Goal: Information Seeking & Learning: Learn about a topic

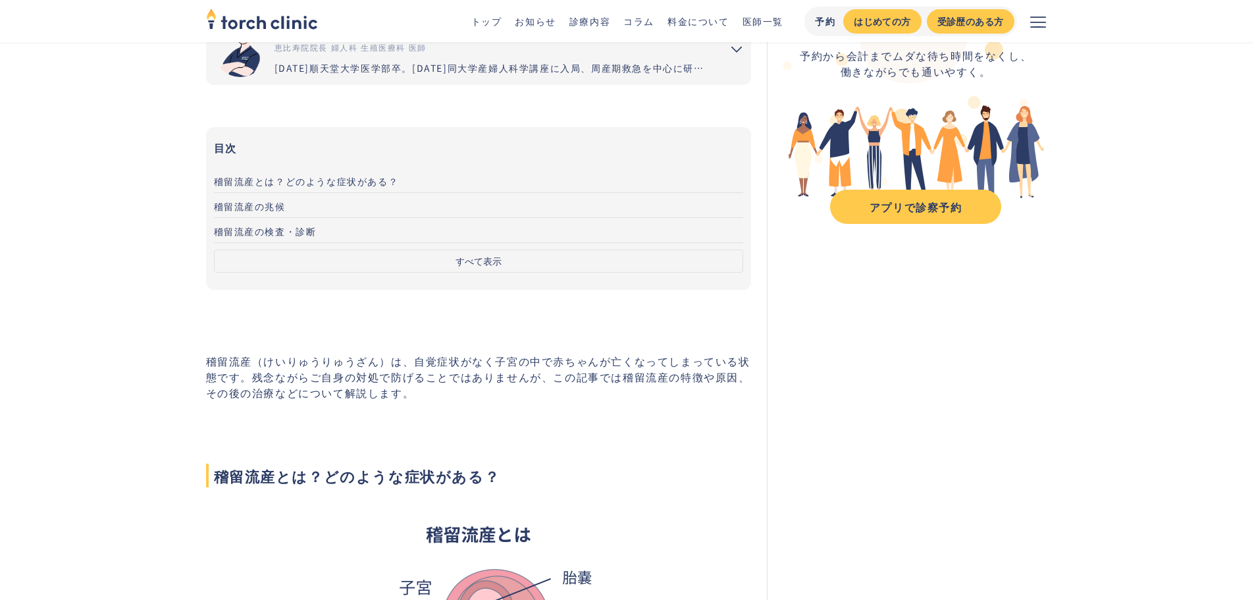
scroll to position [329, 0]
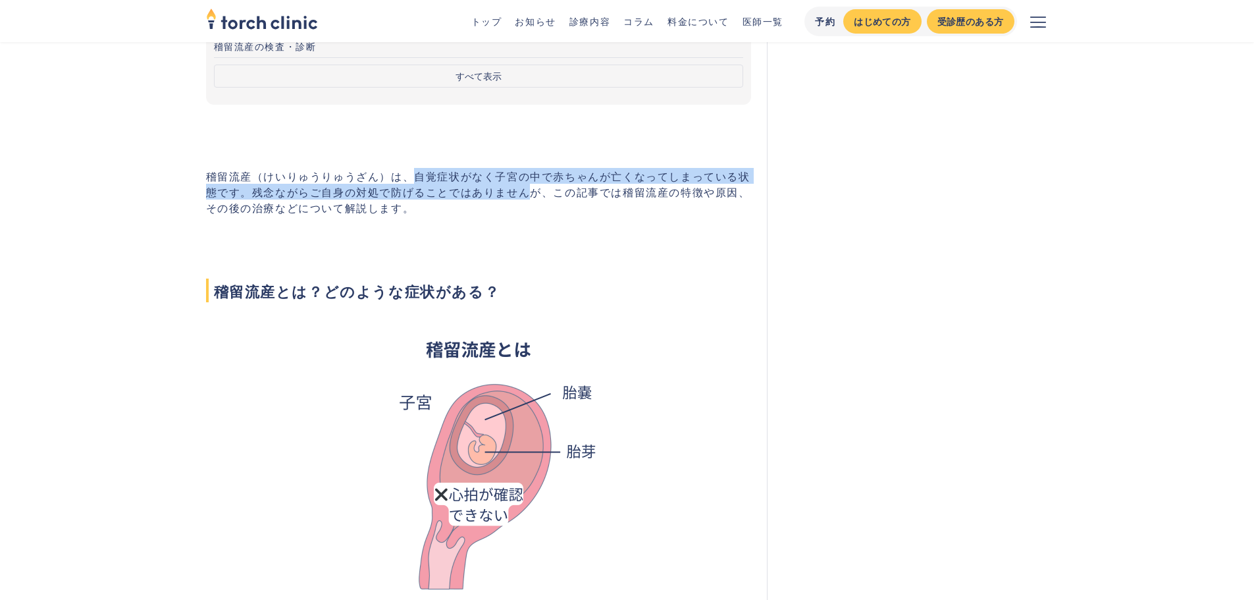
drag, startPoint x: 415, startPoint y: 178, endPoint x: 527, endPoint y: 188, distance: 111.6
click at [527, 188] on p "稽留流産（けいりゅうりゅうざん）は、自覚症状がなく子宮の中で赤ちゃんが亡くなってしまっている状態です。残念ながらご自身の対処で防げることではありませんが、この…" at bounding box center [479, 191] width 546 height 47
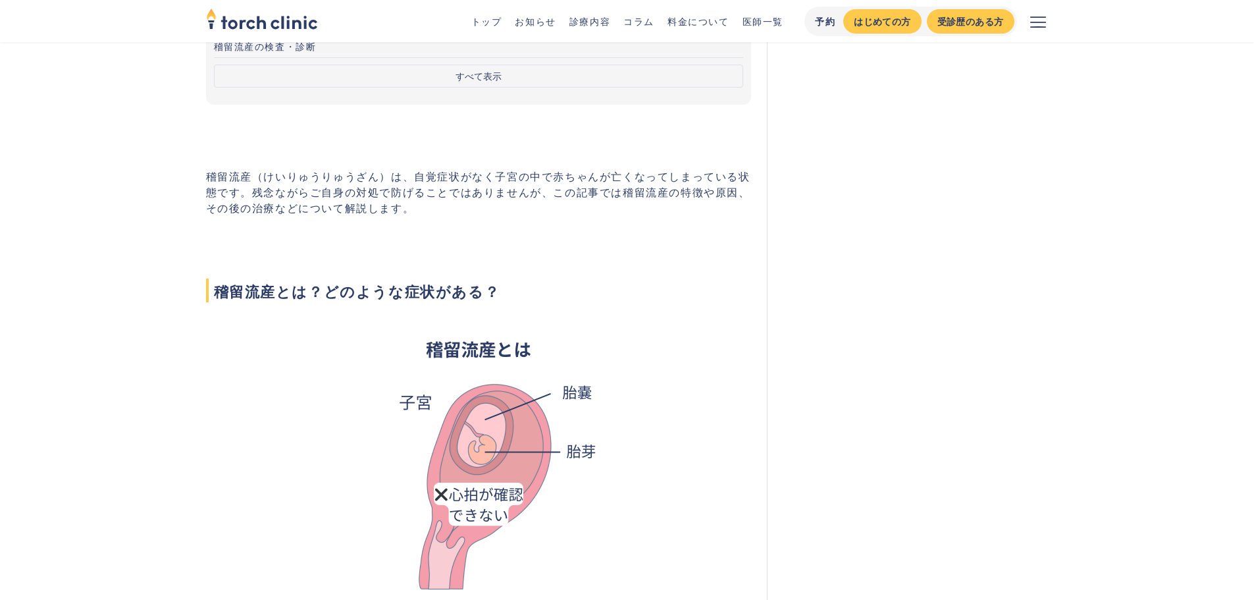
click at [456, 196] on p "稽留流産（けいりゅうりゅうざん）は、自覚症状がなく子宮の中で赤ちゃんが亡くなってしまっている状態です。残念ながらご自身の対処で防げることではありませんが、この…" at bounding box center [479, 191] width 546 height 47
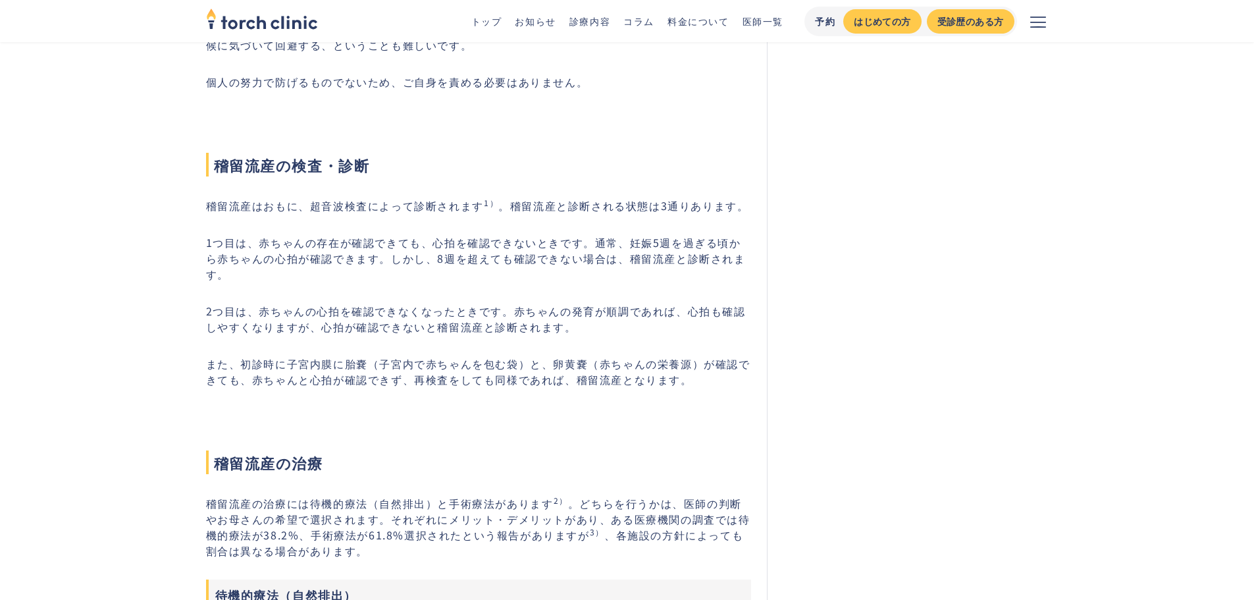
scroll to position [1382, 0]
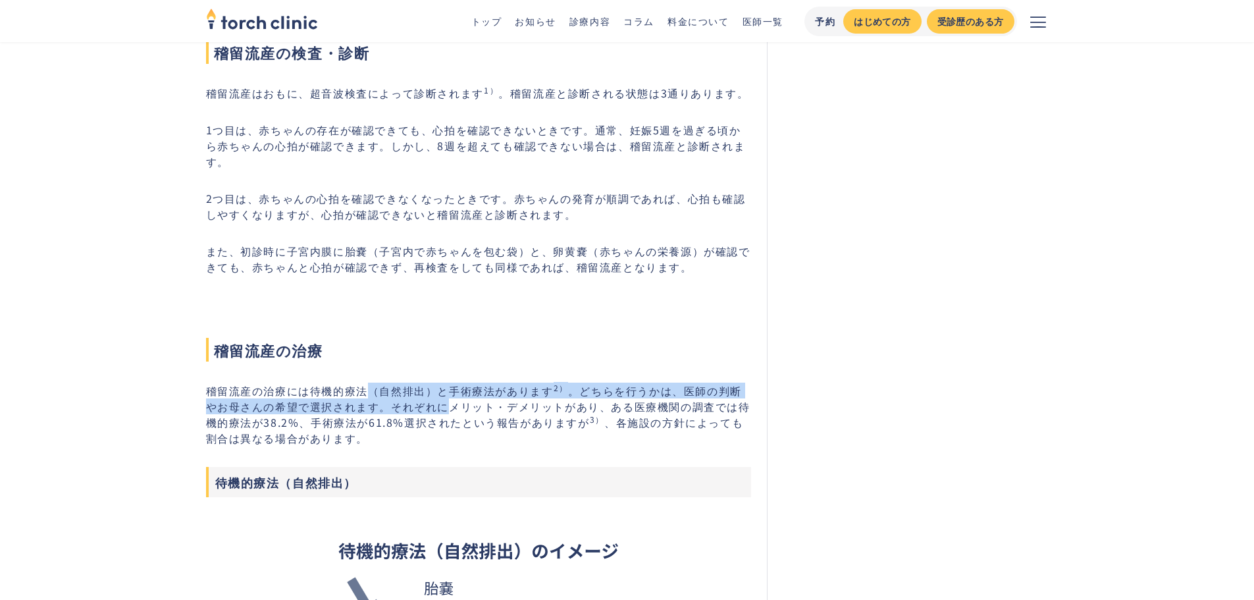
drag, startPoint x: 370, startPoint y: 377, endPoint x: 434, endPoint y: 384, distance: 64.3
click at [434, 384] on p "稽留流産の治療には待機的療法（自然排出）と手術療法があります 2） 。どちらを行うかは、医師の判断やお母さんの希望で選択されます。それぞれにメリット・デメリッ…" at bounding box center [479, 413] width 546 height 63
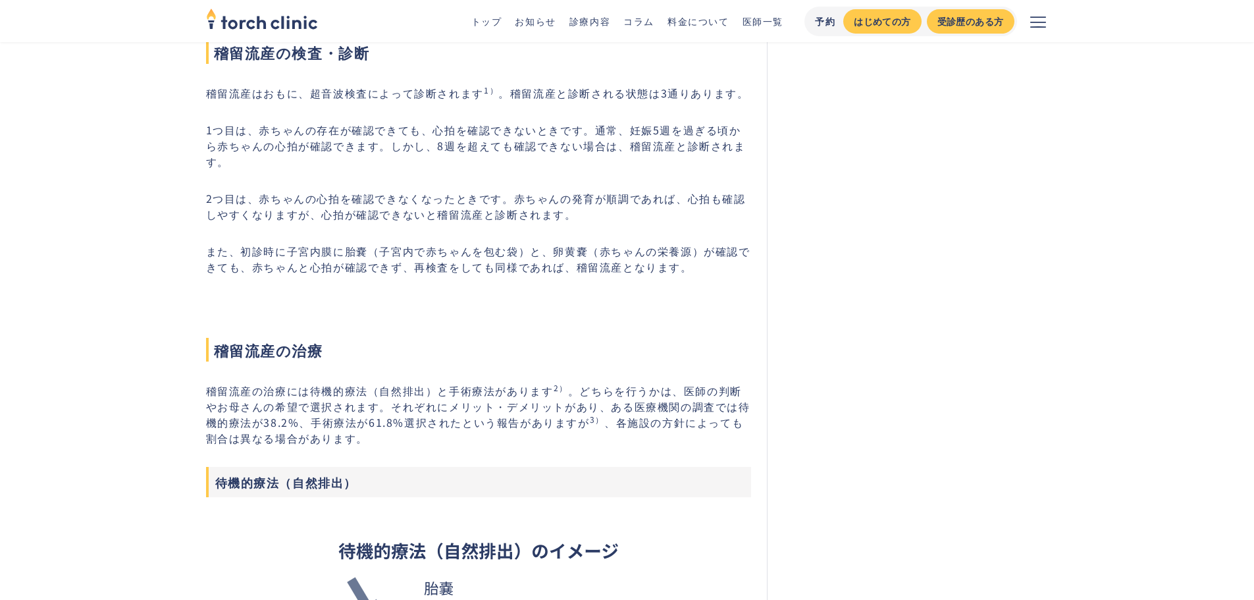
click at [333, 396] on p "稽留流産の治療には待機的療法（自然排出）と手術療法があります 2） 。どちらを行うかは、医師の判断やお母さんの希望で選択されます。それぞれにメリット・デメリッ…" at bounding box center [479, 413] width 546 height 63
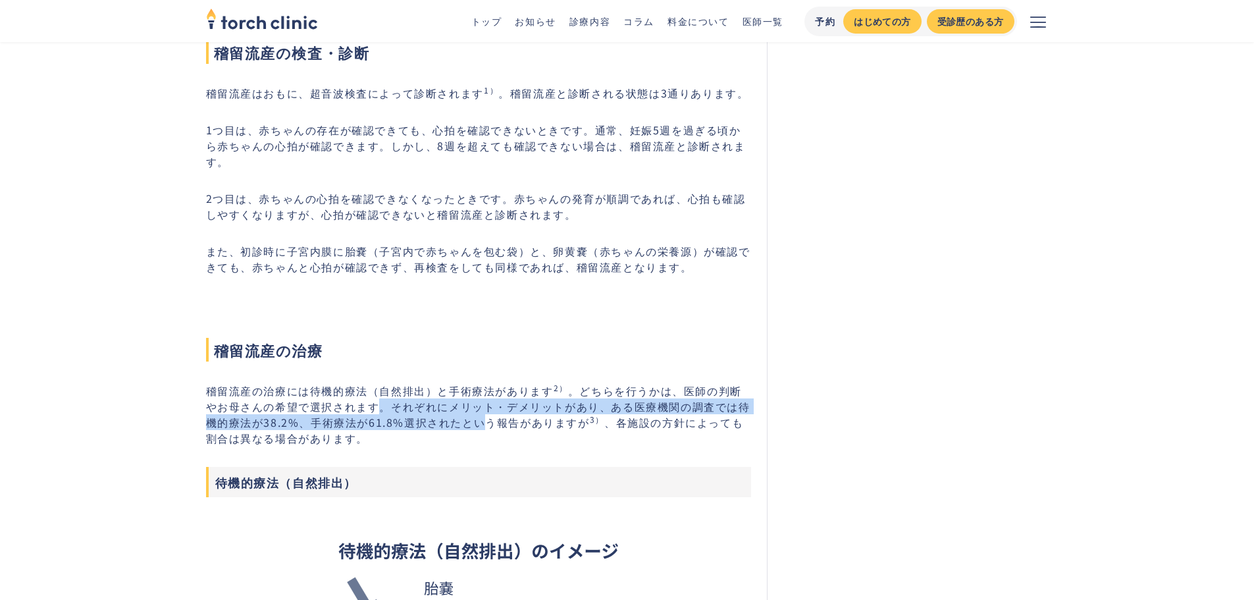
drag, startPoint x: 368, startPoint y: 396, endPoint x: 469, endPoint y: 401, distance: 100.8
click at [469, 401] on p "稽留流産の治療には待機的療法（自然排出）と手術療法があります 2） 。どちらを行うかは、医師の判断やお母さんの希望で選択されます。それぞれにメリット・デメリッ…" at bounding box center [479, 413] width 546 height 63
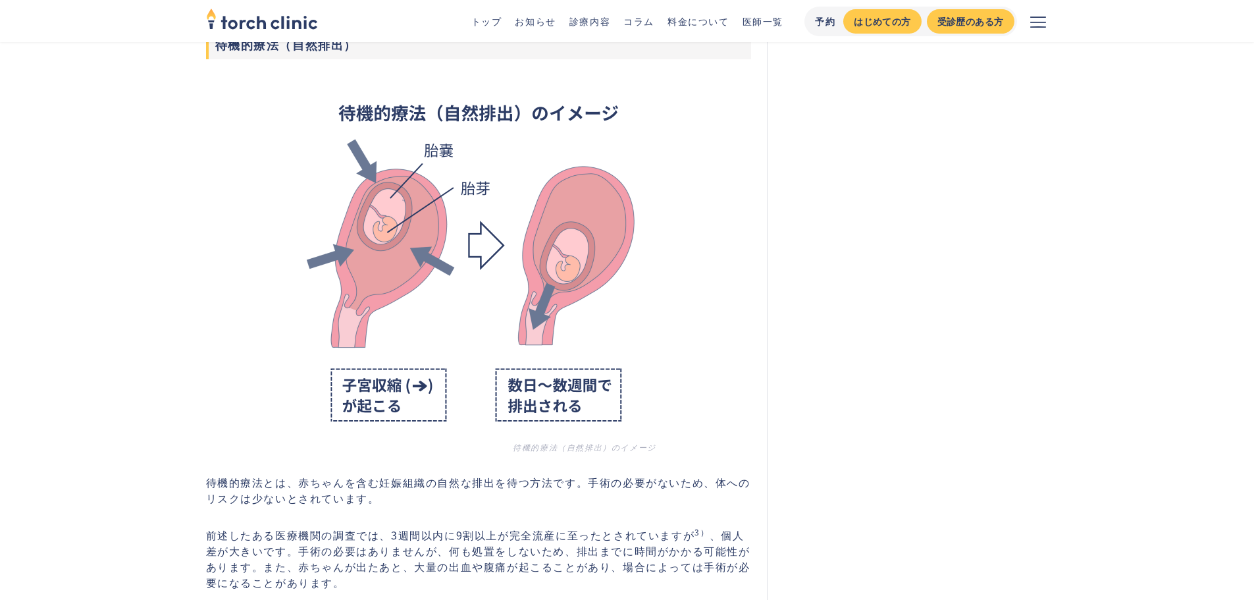
scroll to position [1843, 0]
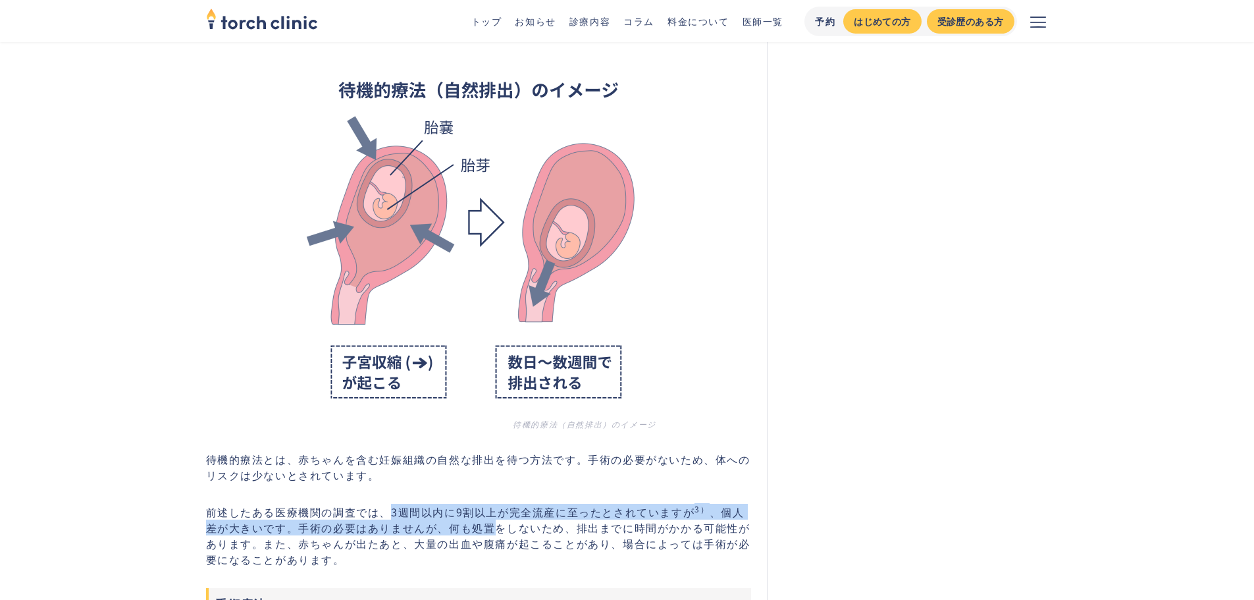
drag, startPoint x: 392, startPoint y: 496, endPoint x: 479, endPoint y: 513, distance: 87.9
click at [479, 513] on p "前述したある医療機関の調査では、3週間以内に9割以上が完全流産に至ったとされていますが 3） 、個人差が大きいです。手術の必要はありませんが、何も処置をしない…" at bounding box center [479, 535] width 546 height 63
click at [480, 513] on p "前述したある医療機関の調査では、3週間以内に9割以上が完全流産に至ったとされていますが 3） 、個人差が大きいです。手術の必要はありませんが、何も処置をしない…" at bounding box center [479, 535] width 546 height 63
click at [483, 515] on p "前述したある医療機関の調査では、3週間以内に9割以上が完全流産に至ったとされていますが 3） 、個人差が大きいです。手術の必要はありませんが、何も処置をしない…" at bounding box center [479, 535] width 546 height 63
drag, startPoint x: 513, startPoint y: 494, endPoint x: 506, endPoint y: 516, distance: 23.5
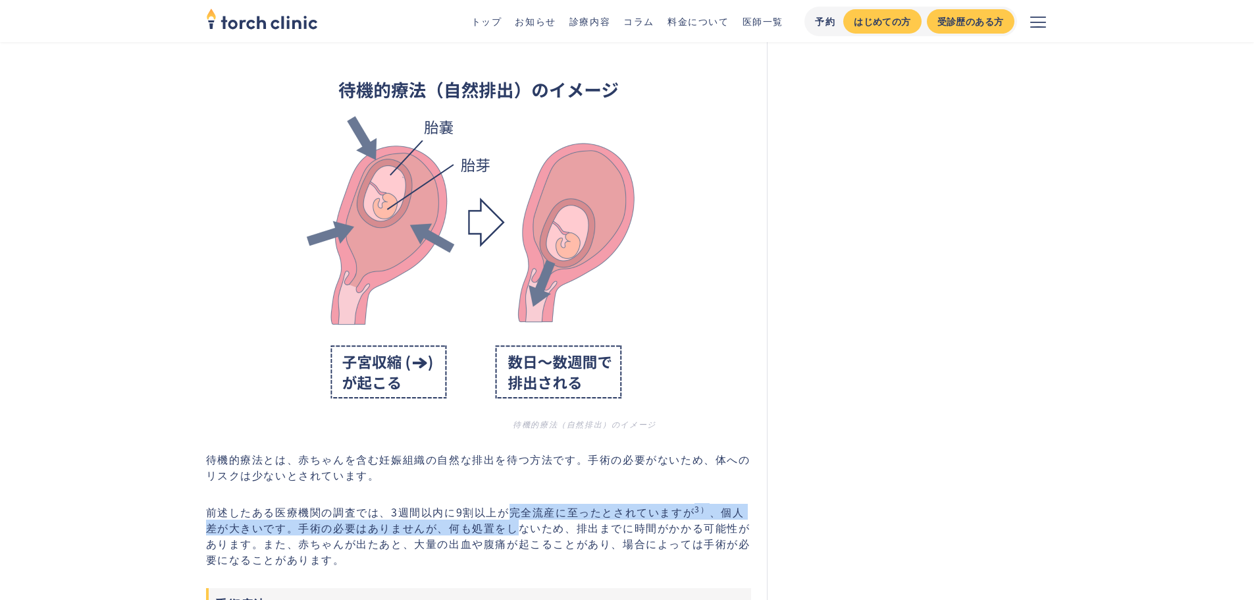
click at [506, 516] on p "前述したある医療機関の調査では、3週間以内に9割以上が完全流産に至ったとされていますが 3） 、個人差が大きいです。手術の必要はありませんが、何も処置をしない…" at bounding box center [479, 535] width 546 height 63
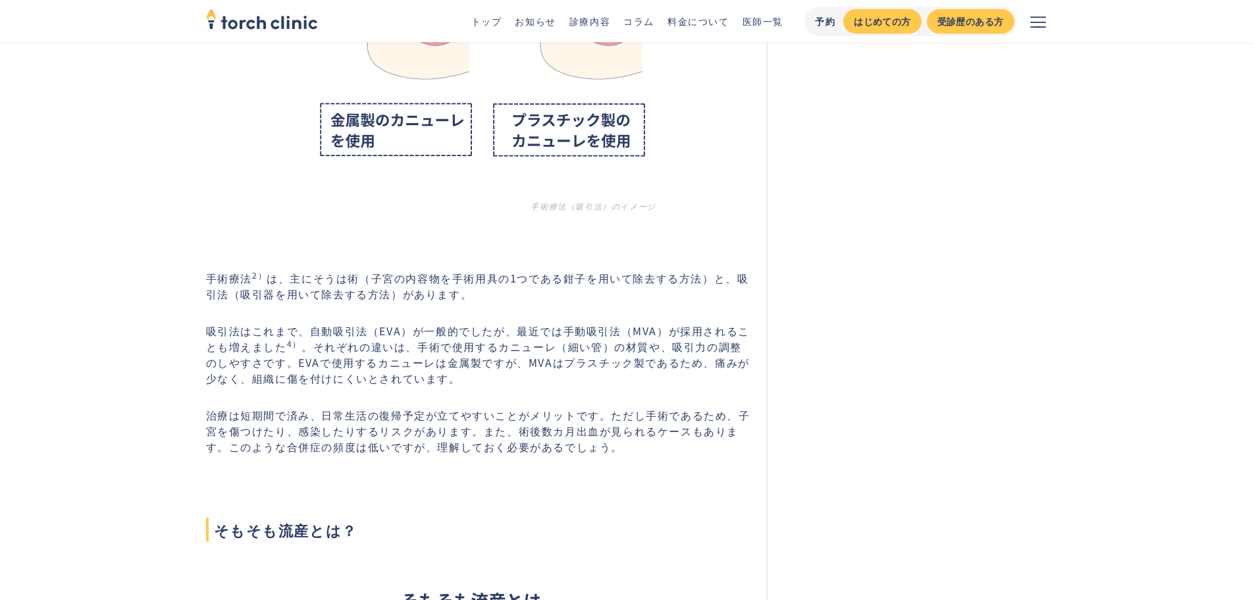
scroll to position [3160, 0]
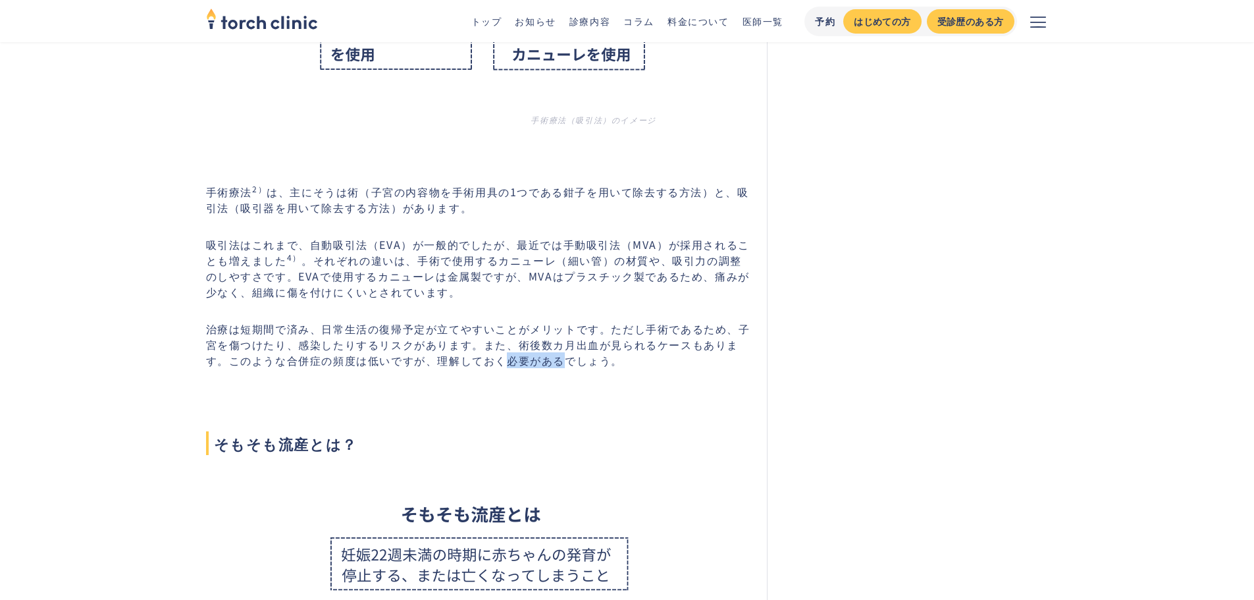
drag, startPoint x: 493, startPoint y: 343, endPoint x: 477, endPoint y: 340, distance: 16.0
click at [477, 340] on p "治療は短期間で済み、日常生活の復帰予定が立てやすいことがメリットです。ただし手術であるため、子宮を傷つけたり、感染したりするリスクがあります。また、術後数カ月…" at bounding box center [479, 344] width 546 height 47
drag, startPoint x: 425, startPoint y: 321, endPoint x: 517, endPoint y: 331, distance: 92.8
click at [517, 331] on p "治療は短期間で済み、日常生活の復帰予定が立てやすいことがメリットです。ただし手術であるため、子宮を傷つけたり、感染したりするリスクがあります。また、術後数カ月…" at bounding box center [479, 344] width 546 height 47
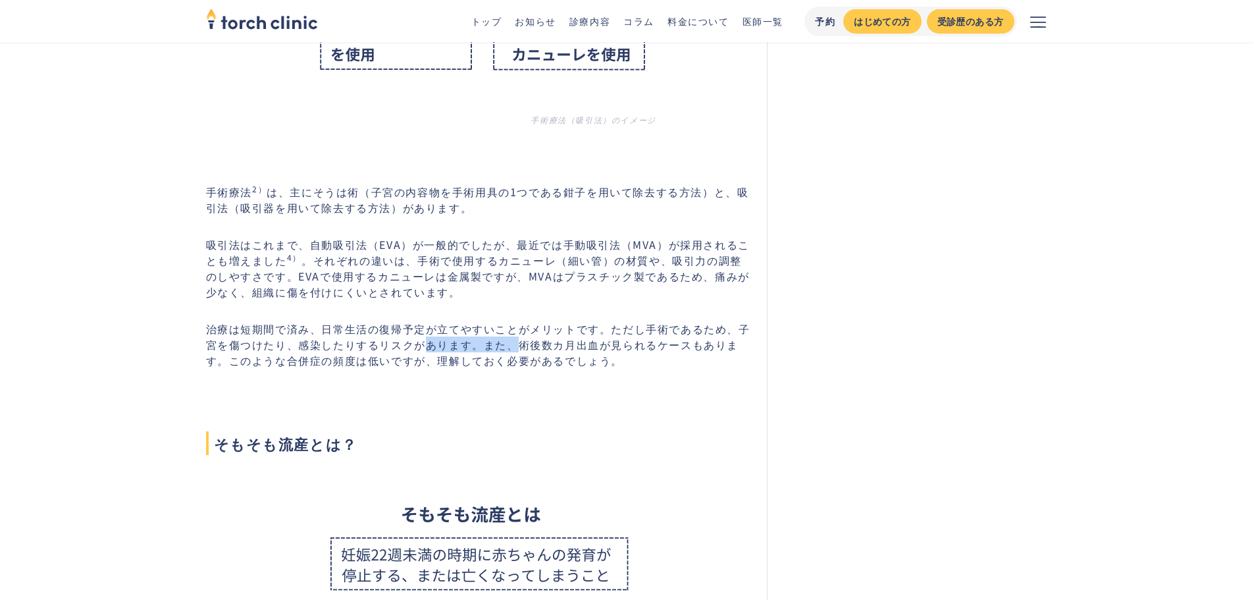
click at [517, 331] on p "治療は短期間で済み、日常生活の復帰予定が立てやすいことがメリットです。ただし手術であるため、子宮を傷つけたり、感染したりするリスクがあります。また、術後数カ月…" at bounding box center [479, 344] width 546 height 47
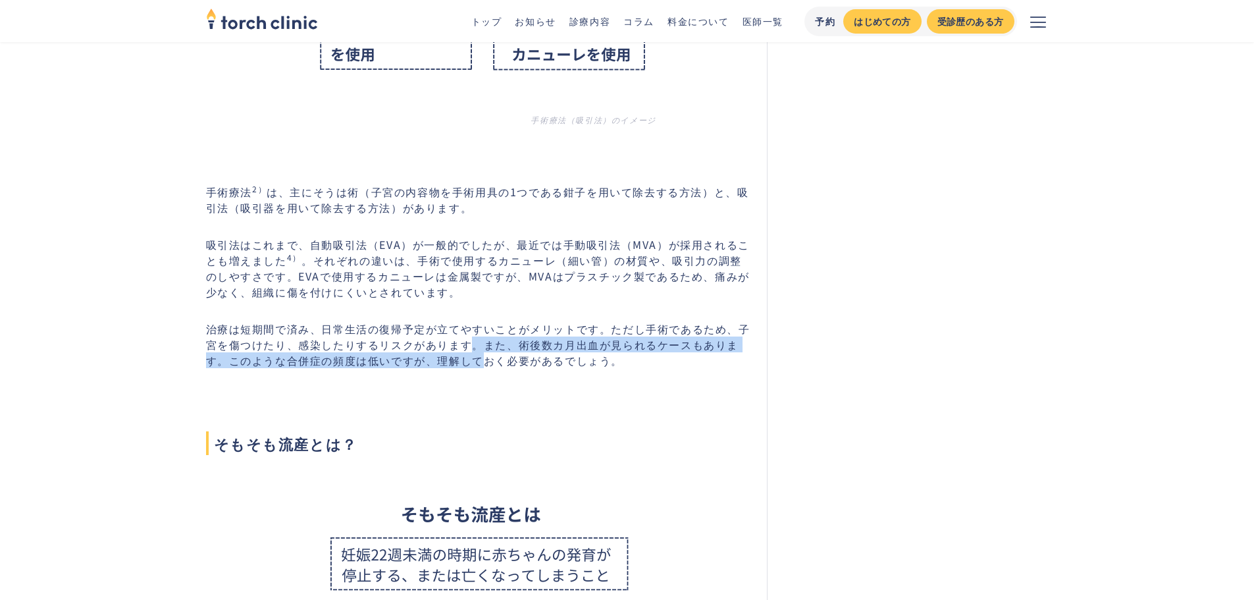
drag, startPoint x: 465, startPoint y: 331, endPoint x: 460, endPoint y: 344, distance: 13.6
click at [460, 344] on p "治療は短期間で済み、日常生活の復帰予定が立てやすいことがメリットです。ただし手術であるため、子宮を傷つけたり、感染したりするリスクがあります。また、術後数カ月…" at bounding box center [479, 344] width 546 height 47
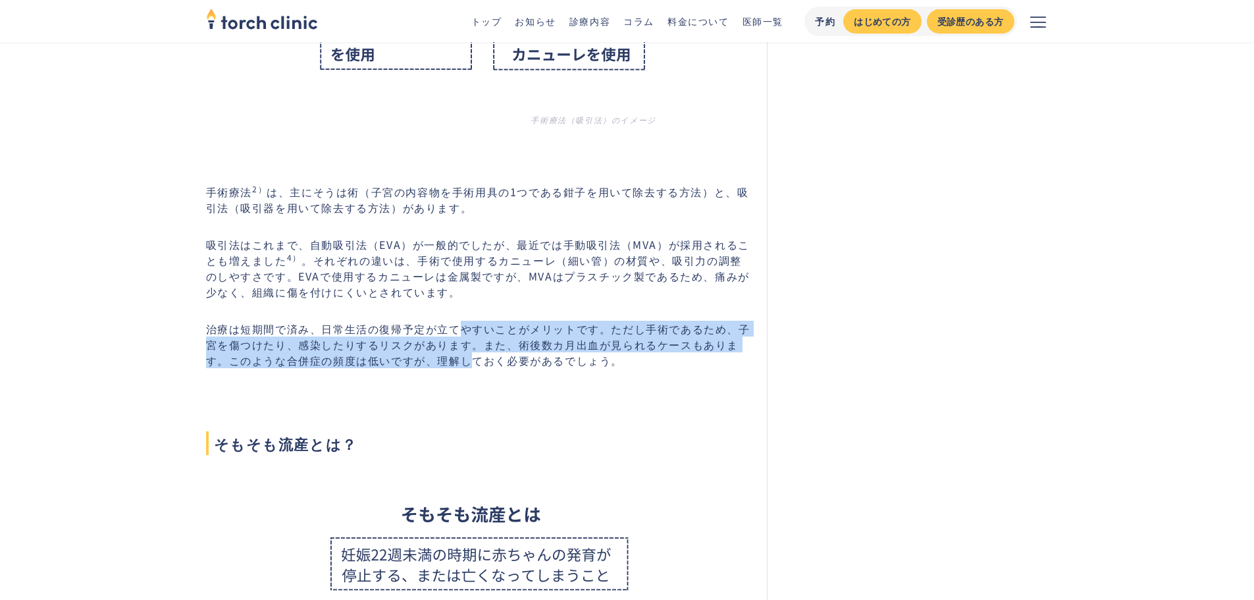
drag, startPoint x: 459, startPoint y: 317, endPoint x: 452, endPoint y: 342, distance: 26.0
click at [452, 342] on p "治療は短期間で済み、日常生活の復帰予定が立てやすいことがメリットです。ただし手術であるため、子宮を傷つけたり、感染したりするリスクがあります。また、術後数カ月…" at bounding box center [479, 344] width 546 height 47
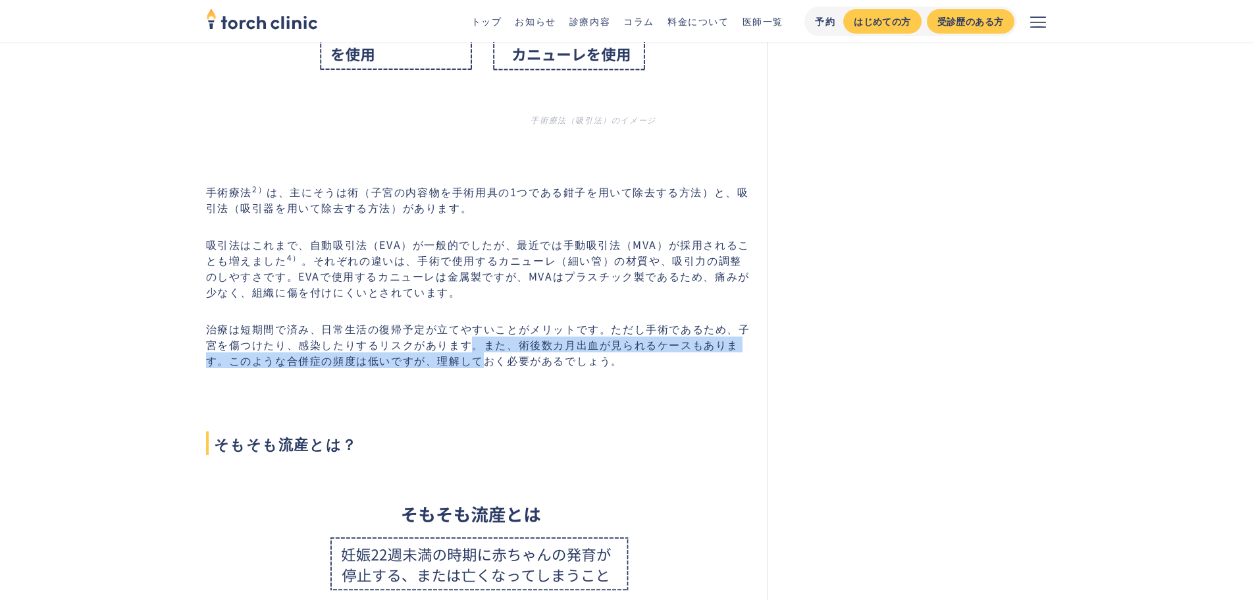
drag, startPoint x: 472, startPoint y: 321, endPoint x: 462, endPoint y: 346, distance: 27.5
click at [462, 346] on p "治療は短期間で済み、日常生活の復帰予定が立てやすいことがメリットです。ただし手術であるため、子宮を傷つけたり、感染したりするリスクがあります。また、術後数カ月…" at bounding box center [479, 344] width 546 height 47
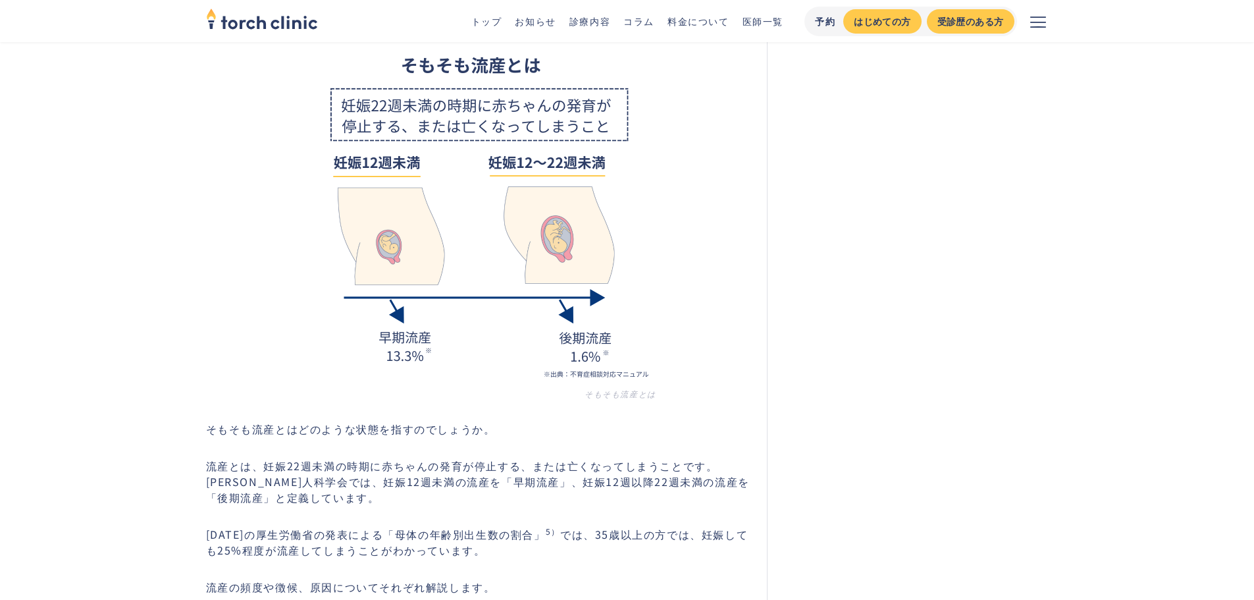
scroll to position [3687, 0]
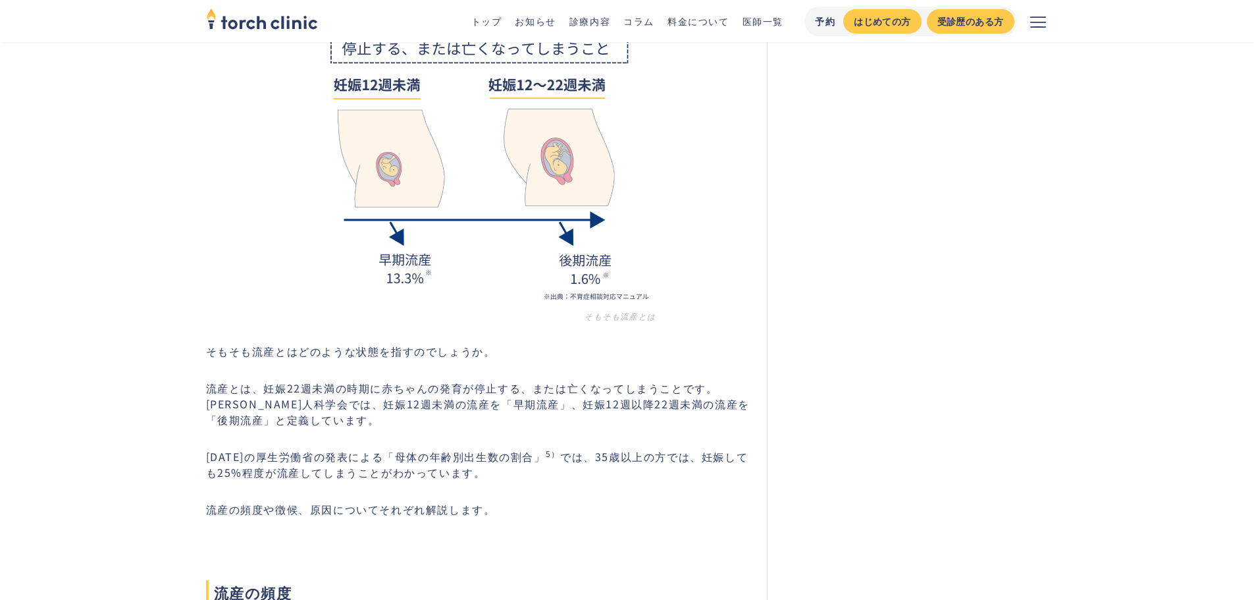
drag, startPoint x: 456, startPoint y: 382, endPoint x: 454, endPoint y: 393, distance: 11.4
click at [454, 393] on p "流産とは、妊娠22週未満の時期に赤ちゃんの発育が停止する、または亡くなってしまうことです。[PERSON_NAME]人科学会では、妊娠12週未満の流産を「早期…" at bounding box center [479, 403] width 546 height 47
drag, startPoint x: 466, startPoint y: 384, endPoint x: 465, endPoint y: 392, distance: 8.7
click at [465, 392] on p "流産とは、妊娠22週未満の時期に赤ちゃんの発育が停止する、または亡くなってしまうことです。[PERSON_NAME]人科学会では、妊娠12週未満の流産を「早期…" at bounding box center [479, 403] width 546 height 47
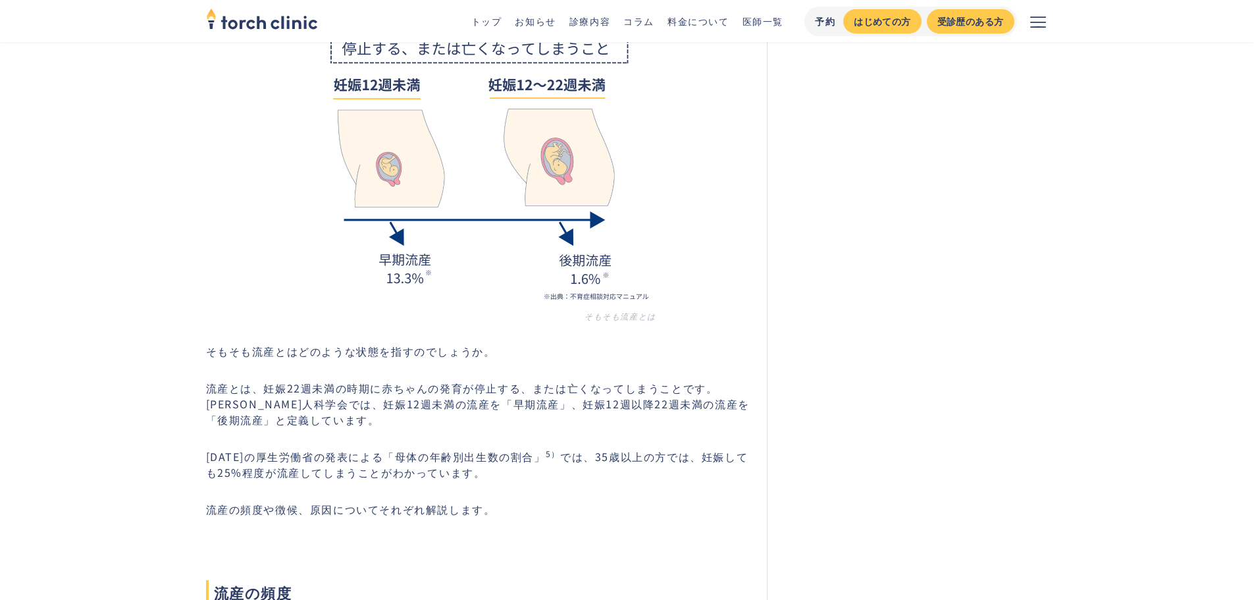
click at [465, 392] on p "流産とは、妊娠22週未満の時期に赤ちゃんの発育が停止する、または亡くなってしまうことです。[PERSON_NAME]人科学会では、妊娠12週未満の流産を「早期…" at bounding box center [479, 403] width 546 height 47
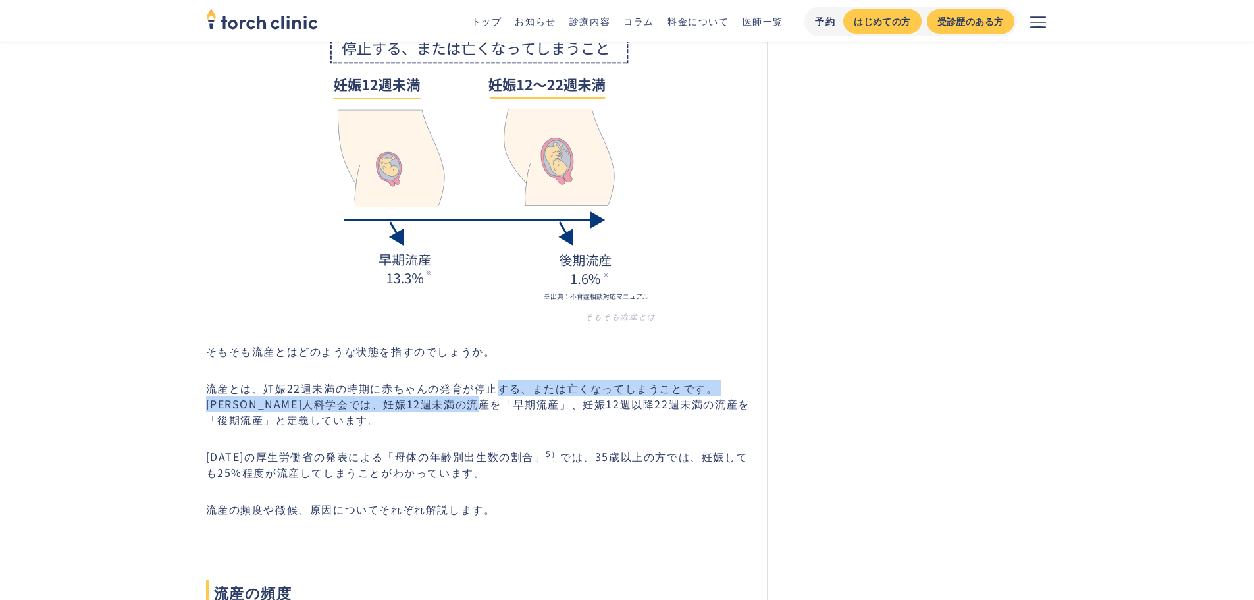
drag, startPoint x: 497, startPoint y: 375, endPoint x: 492, endPoint y: 386, distance: 12.1
click at [492, 386] on p "流産とは、妊娠22週未満の時期に赤ちゃんの発育が停止する、または亡くなってしまうことです。[PERSON_NAME]人科学会では、妊娠12週未満の流産を「早期…" at bounding box center [479, 403] width 546 height 47
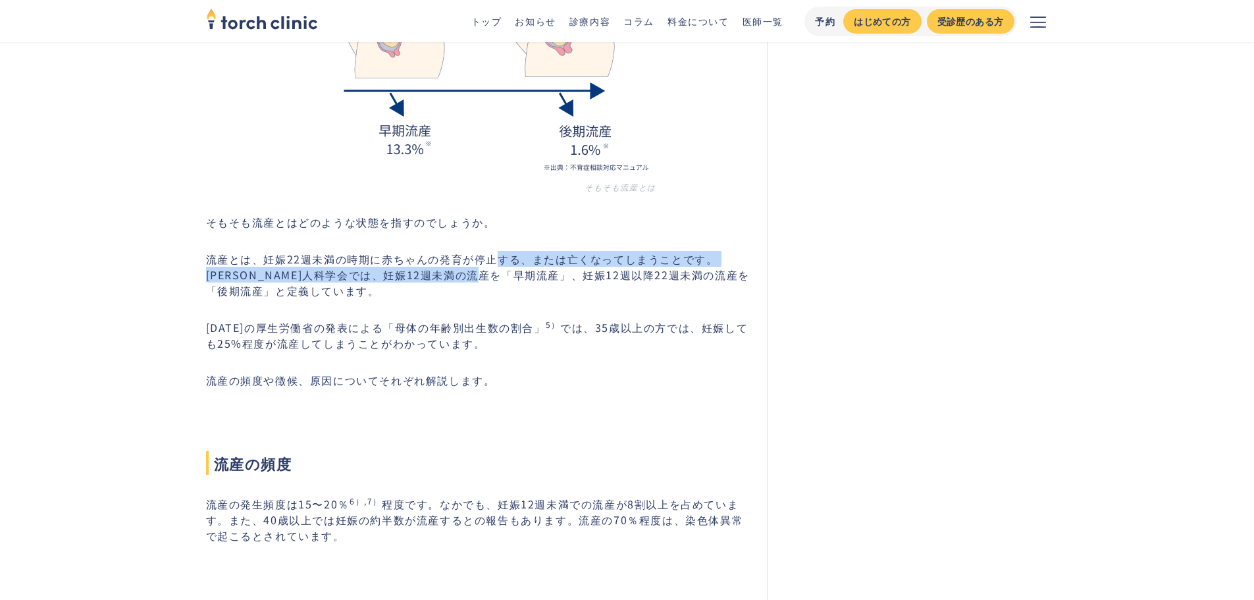
scroll to position [3818, 0]
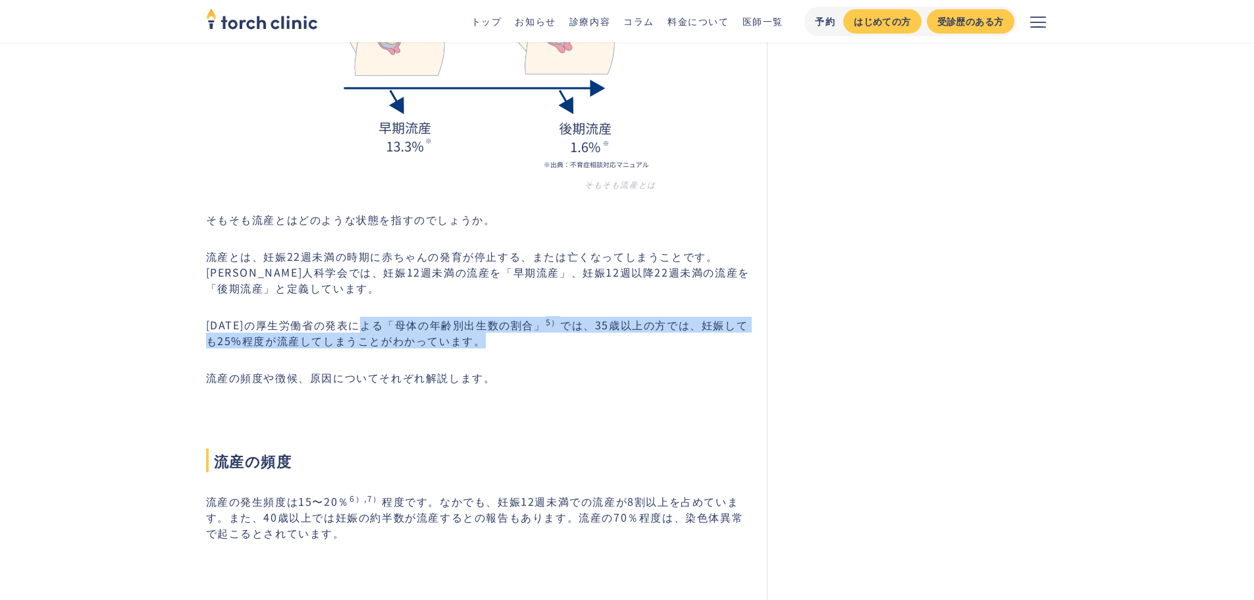
drag, startPoint x: 374, startPoint y: 307, endPoint x: 479, endPoint y: 332, distance: 108.1
click at [479, 332] on p "[DATE]の厚生労働省の発表による「母体の年齢別出生数の割合」 5） では、35歳以上の方では、妊娠しても25%程度が流産してしまうことがわかっています。" at bounding box center [479, 333] width 546 height 32
drag, startPoint x: 466, startPoint y: 309, endPoint x: 463, endPoint y: 324, distance: 14.9
click at [463, 324] on p "[DATE]の厚生労働省の発表による「母体の年齢別出生数の割合」 5） では、35歳以上の方では、妊娠しても25%程度が流産してしまうことがわかっています。" at bounding box center [479, 333] width 546 height 32
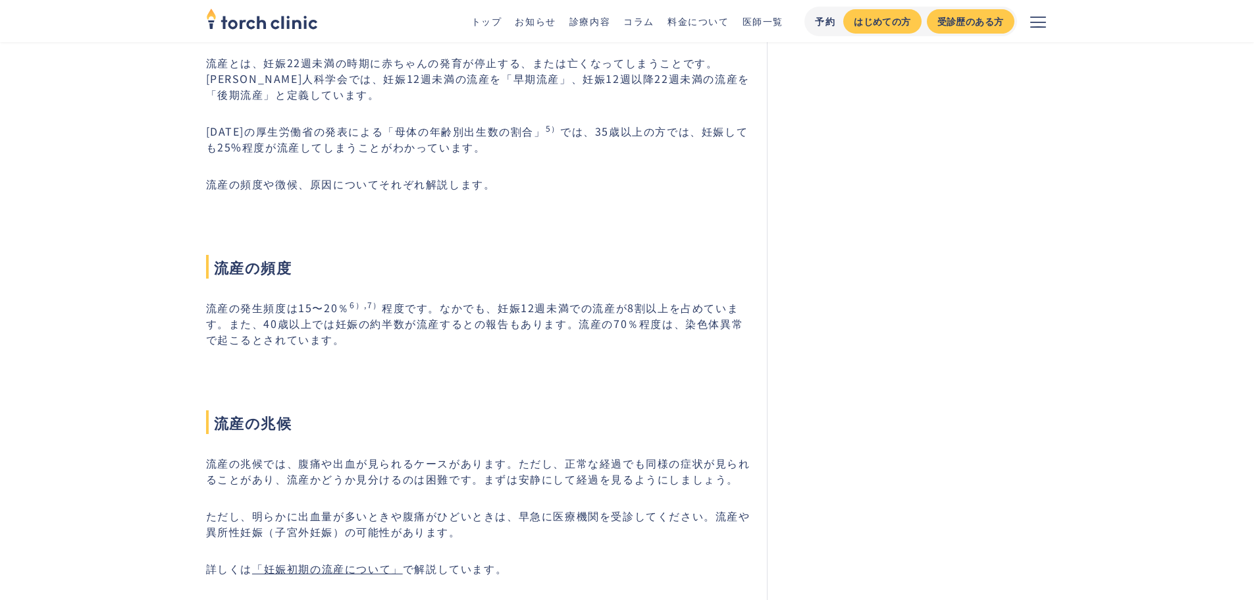
scroll to position [4082, 0]
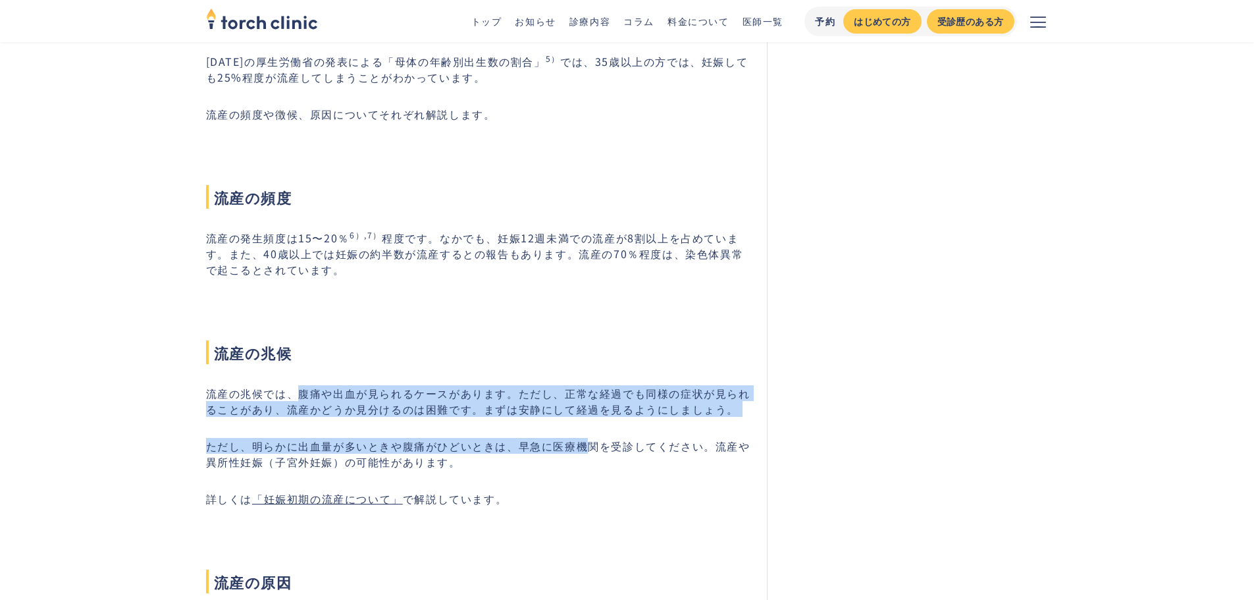
drag, startPoint x: 294, startPoint y: 379, endPoint x: 589, endPoint y: 405, distance: 295.4
click at [589, 405] on div "稽留流産（けいりゅうりゅうざん）は、自覚症状がなく子宮の中で赤ちゃんが亡くなってしまっている状態です。残念ながらご自身の対処で防げることではありませんが、この…" at bounding box center [479, 421] width 546 height 8055
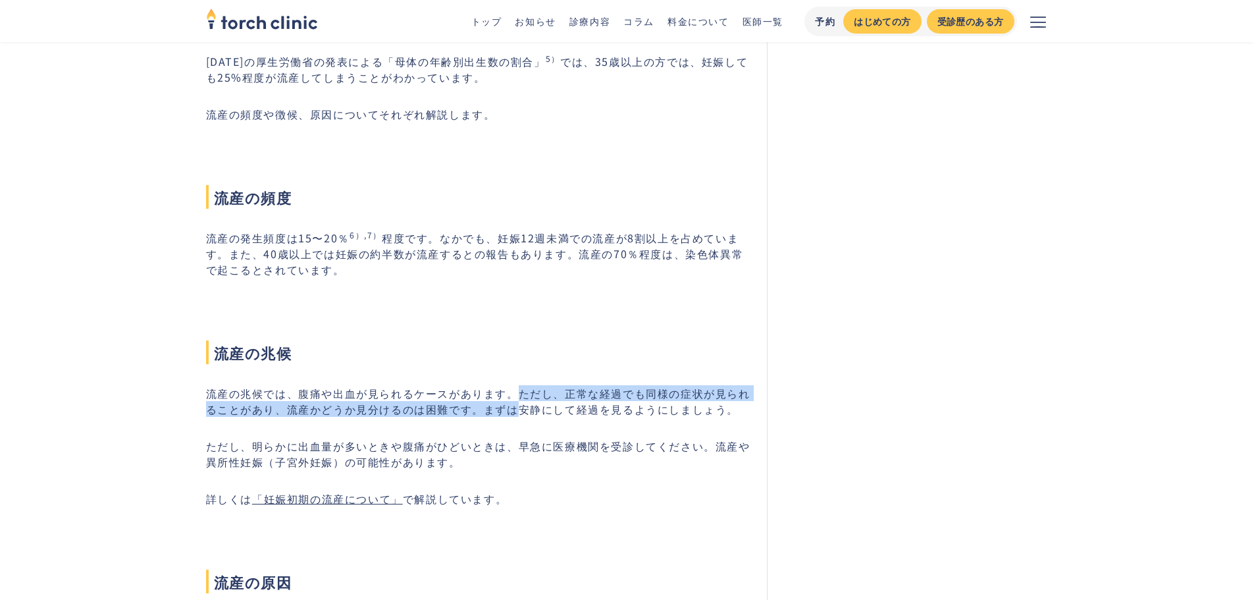
click at [512, 393] on p "流産の兆候では、腹痛や出血が見られるケースがあります。ただし、正常な経過でも同様の症状が見られることがあり、流産かどうか見分けるのは困難です。まずは安静にして…" at bounding box center [479, 401] width 546 height 32
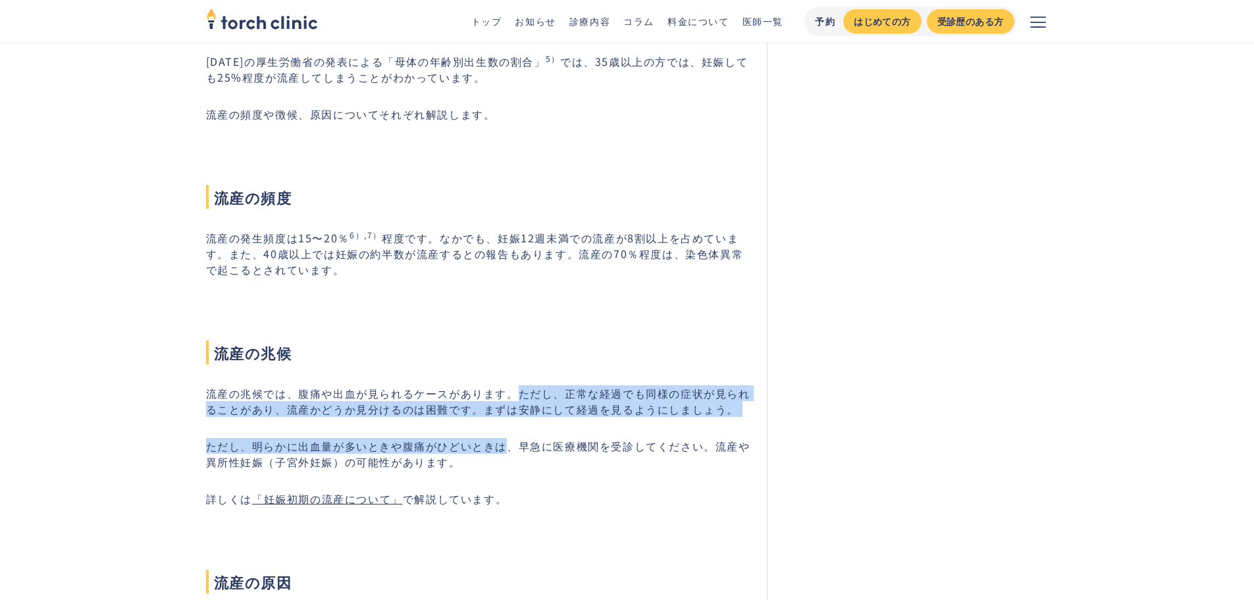
drag, startPoint x: 507, startPoint y: 397, endPoint x: 505, endPoint y: 407, distance: 10.1
click at [505, 407] on div "稽留流産（けいりゅうりゅうざん）は、自覚症状がなく子宮の中で赤ちゃんが亡くなってしまっている状態です。残念ながらご自身の対処で防げることではありませんが、この…" at bounding box center [479, 421] width 546 height 8055
click at [504, 408] on div "稽留流産（けいりゅうりゅうざん）は、自覚症状がなく子宮の中で赤ちゃんが亡くなってしまっている状態です。残念ながらご自身の対処で防げることではありませんが、この…" at bounding box center [479, 421] width 546 height 8055
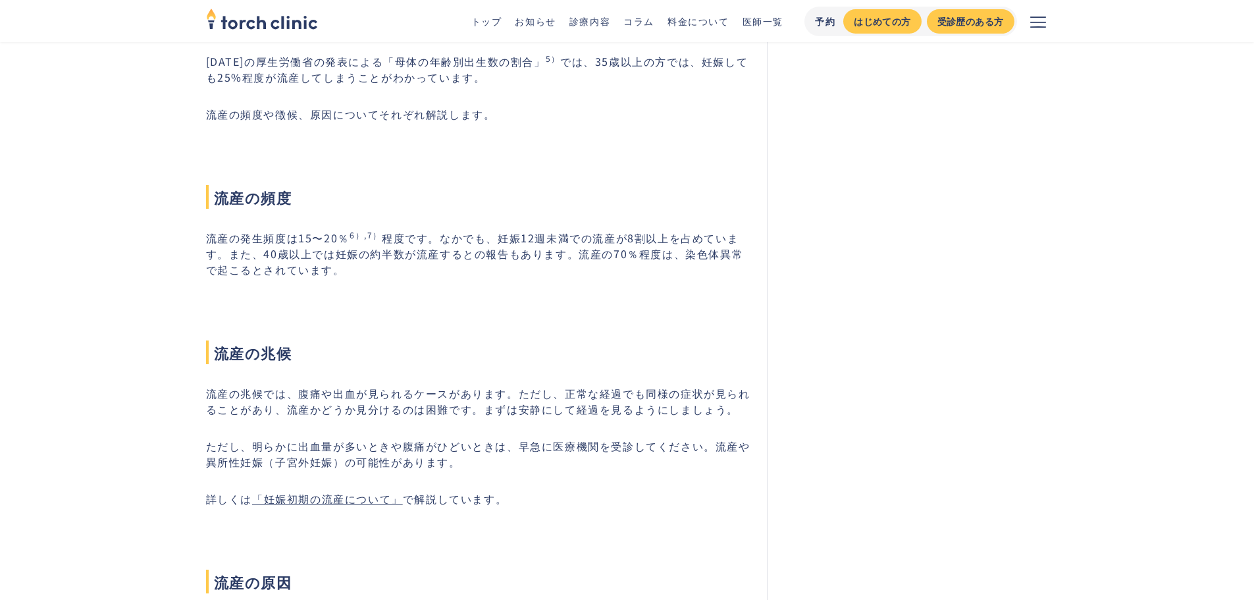
drag, startPoint x: 462, startPoint y: 439, endPoint x: 461, endPoint y: 448, distance: 9.3
click at [461, 448] on p "ただし、明らかに出血量が多いときや腹痛がひどいときは、早急に医療機関を受診してください。流産や異所性妊娠（子宮外妊娠）の可能性があります。" at bounding box center [479, 454] width 546 height 32
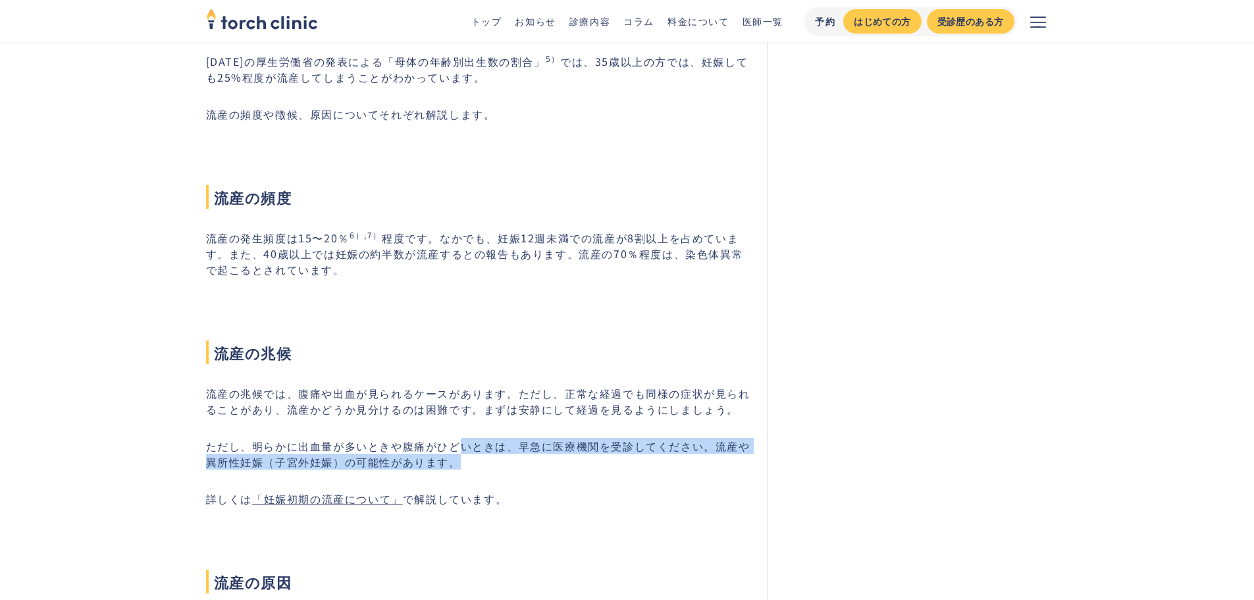
drag, startPoint x: 460, startPoint y: 434, endPoint x: 458, endPoint y: 448, distance: 14.0
click at [458, 448] on p "ただし、明らかに出血量が多いときや腹痛がひどいときは、早急に医療機関を受診してください。流産や異所性妊娠（子宮外妊娠）の可能性があります。" at bounding box center [479, 454] width 546 height 32
drag, startPoint x: 458, startPoint y: 448, endPoint x: 461, endPoint y: 433, distance: 15.5
click at [461, 438] on p "ただし、明らかに出血量が多いときや腹痛がひどいときは、早急に医療機関を受診してください。流産や異所性妊娠（子宮外妊娠）の可能性があります。" at bounding box center [479, 454] width 546 height 32
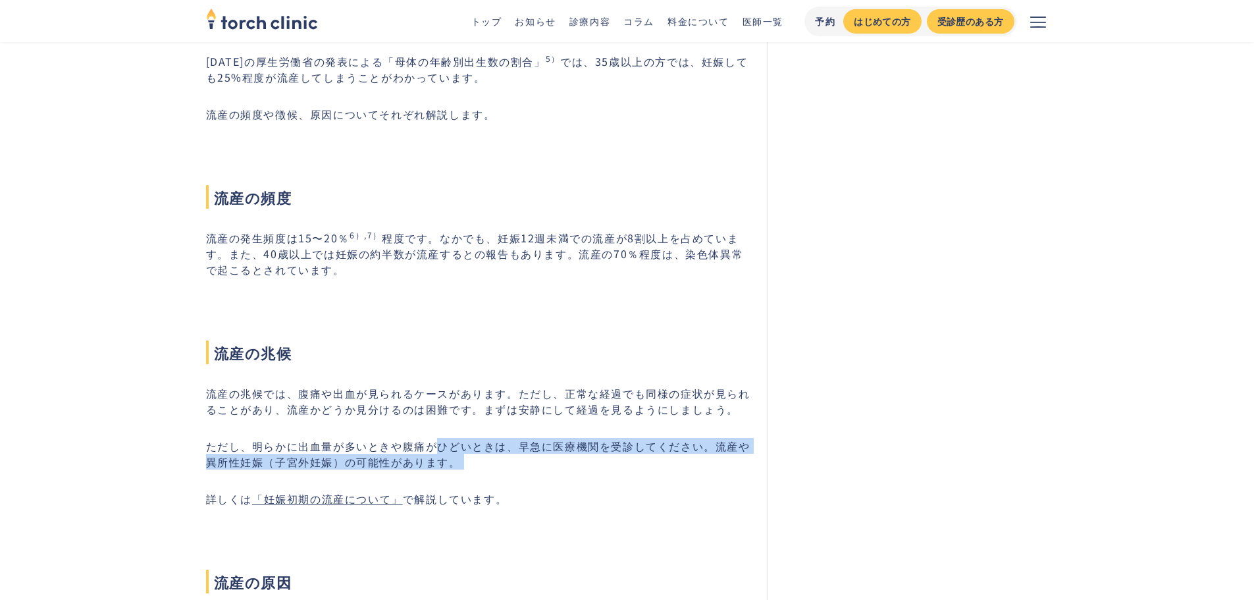
click at [461, 438] on p "ただし、明らかに出血量が多いときや腹痛がひどいときは、早急に医療機関を受診してください。流産や異所性妊娠（子宮外妊娠）の可能性があります。" at bounding box center [479, 454] width 546 height 32
click at [452, 442] on p "ただし、明らかに出血量が多いときや腹痛がひどいときは、早急に医療機関を受診してください。流産や異所性妊娠（子宮外妊娠）の可能性があります。" at bounding box center [479, 454] width 546 height 32
drag, startPoint x: 466, startPoint y: 425, endPoint x: 455, endPoint y: 448, distance: 26.2
click at [455, 448] on p "ただし、明らかに出血量が多いときや腹痛がひどいときは、早急に医療機関を受診してください。流産や異所性妊娠（子宮外妊娠）の可能性があります。" at bounding box center [479, 454] width 546 height 32
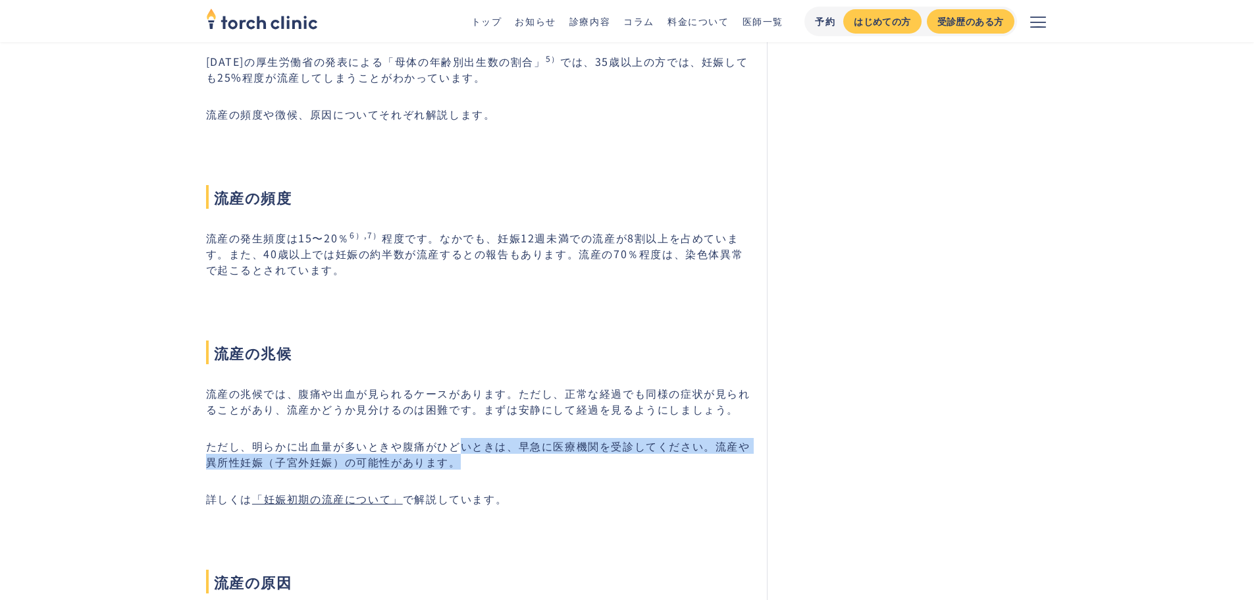
click at [455, 448] on p "ただし、明らかに出血量が多いときや腹痛がひどいときは、早急に医療機関を受診してください。流産や異所性妊娠（子宮外妊娠）の可能性があります。" at bounding box center [479, 454] width 546 height 32
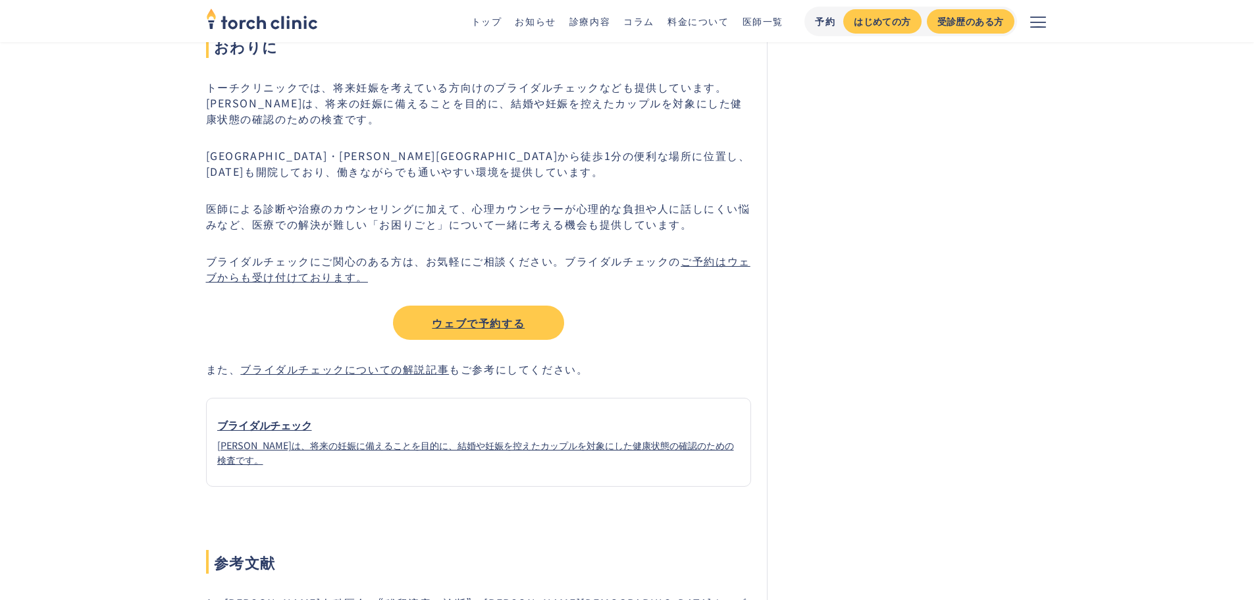
scroll to position [7373, 0]
